Goal: Task Accomplishment & Management: Manage account settings

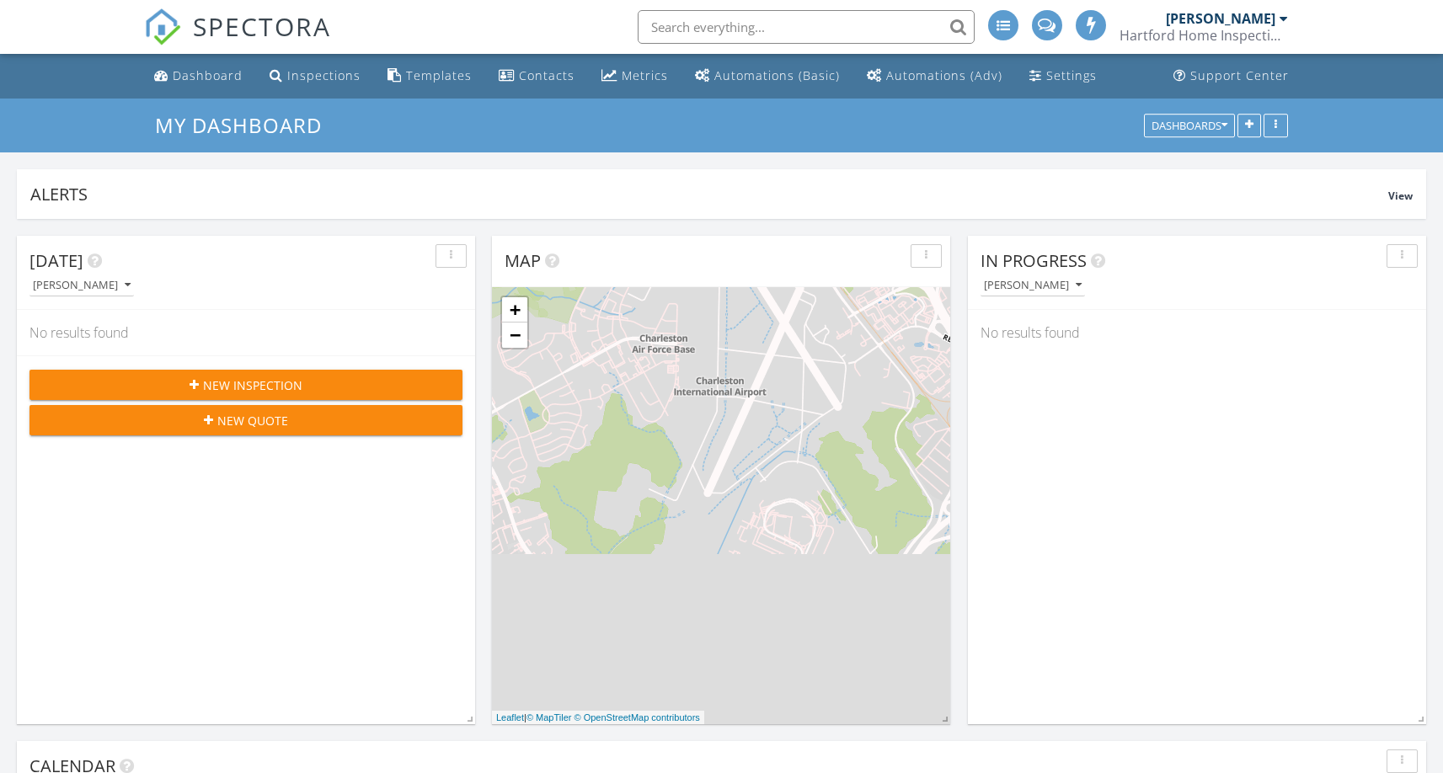
scroll to position [1559, 1469]
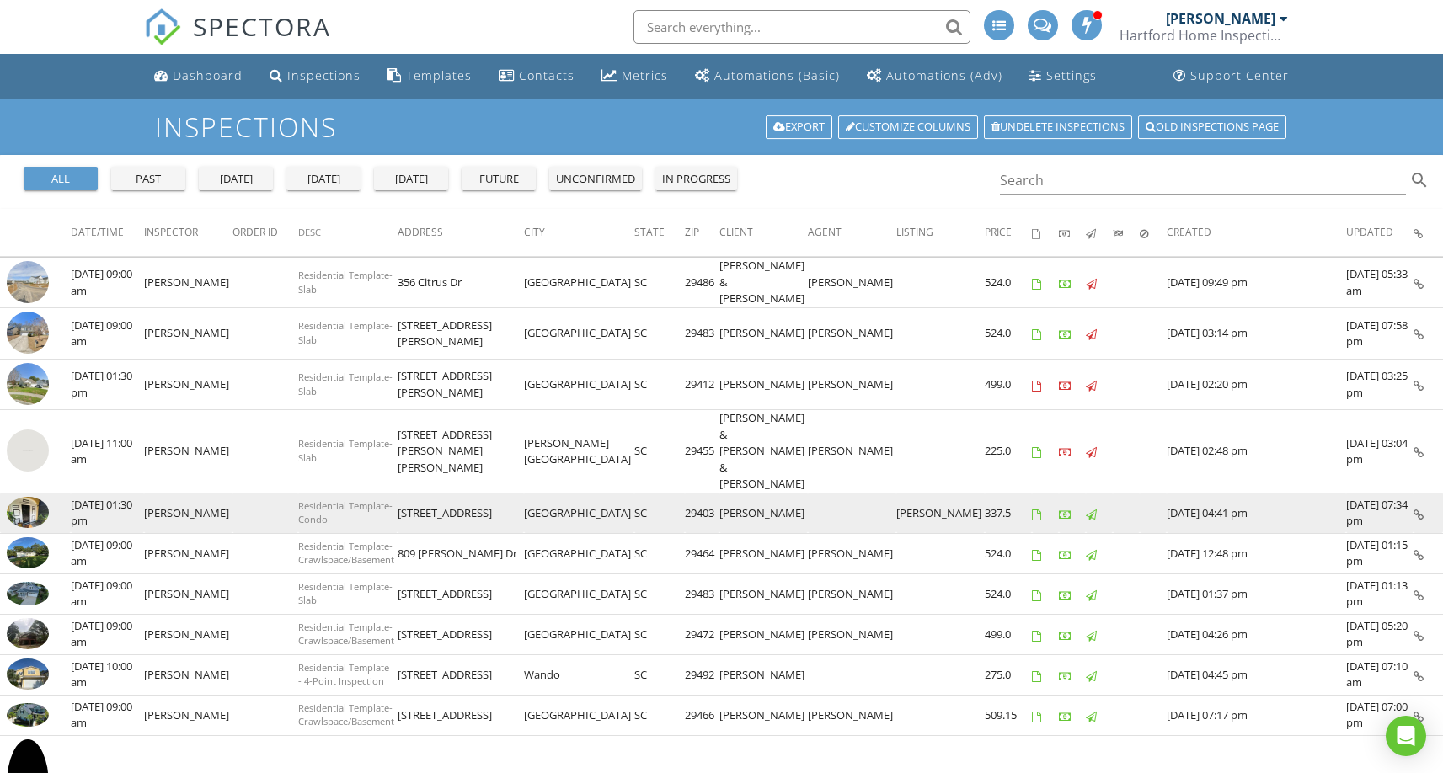
click at [10, 497] on img at bounding box center [28, 512] width 42 height 31
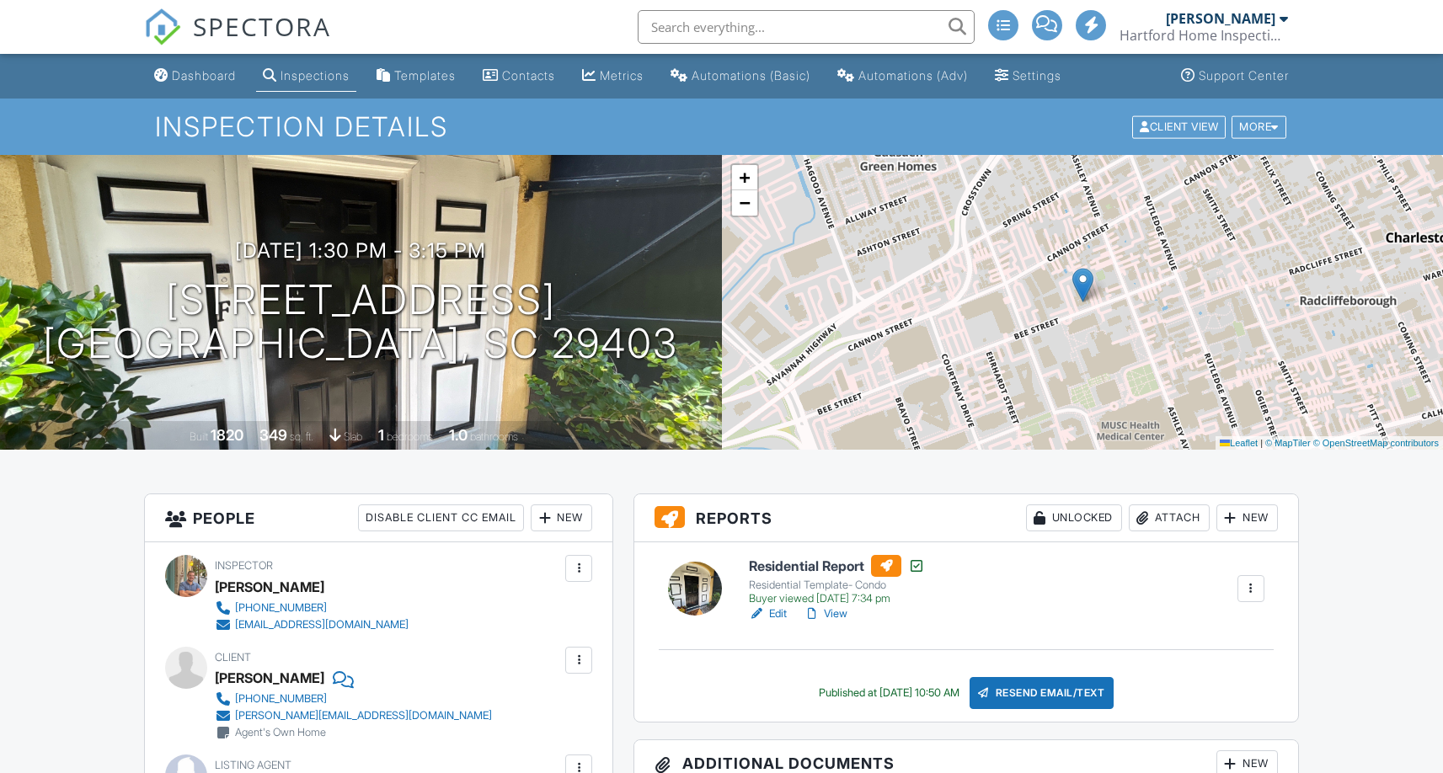
click at [842, 613] on link "View" at bounding box center [826, 614] width 44 height 17
